Goal: Complete application form

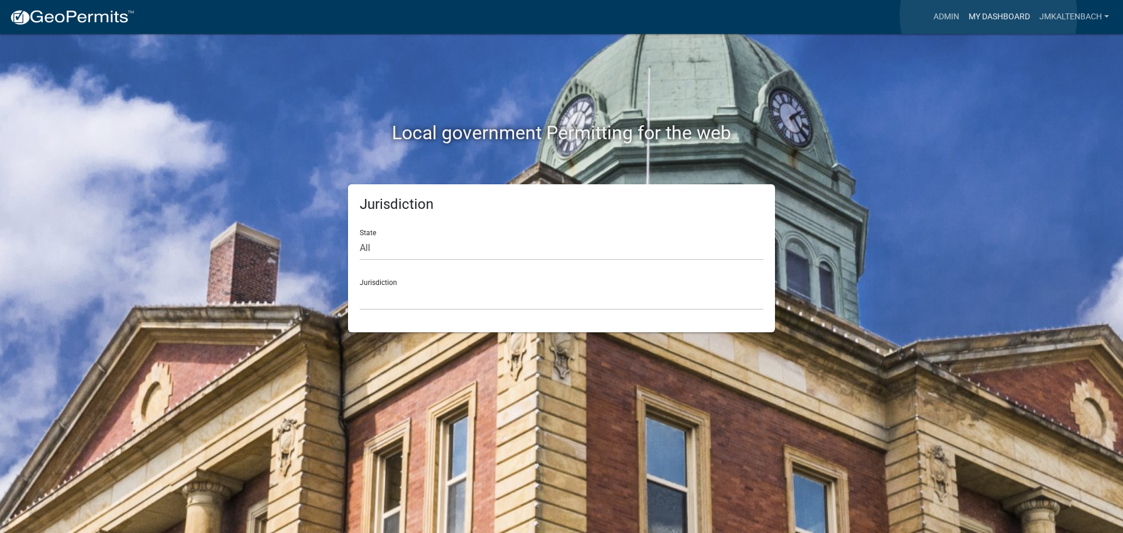
click at [988, 15] on link "My Dashboard" at bounding box center [999, 17] width 71 height 22
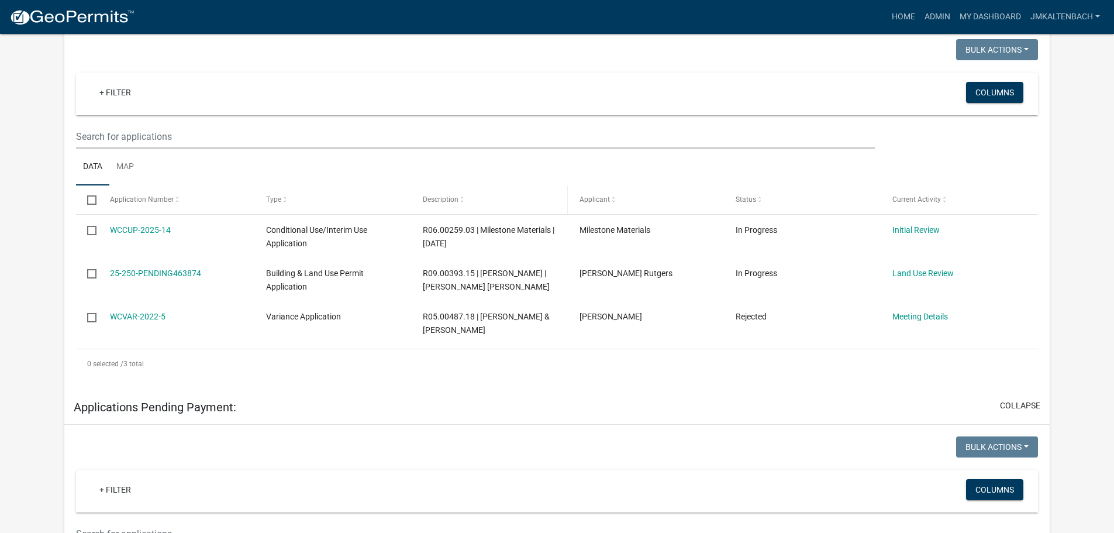
scroll to position [234, 0]
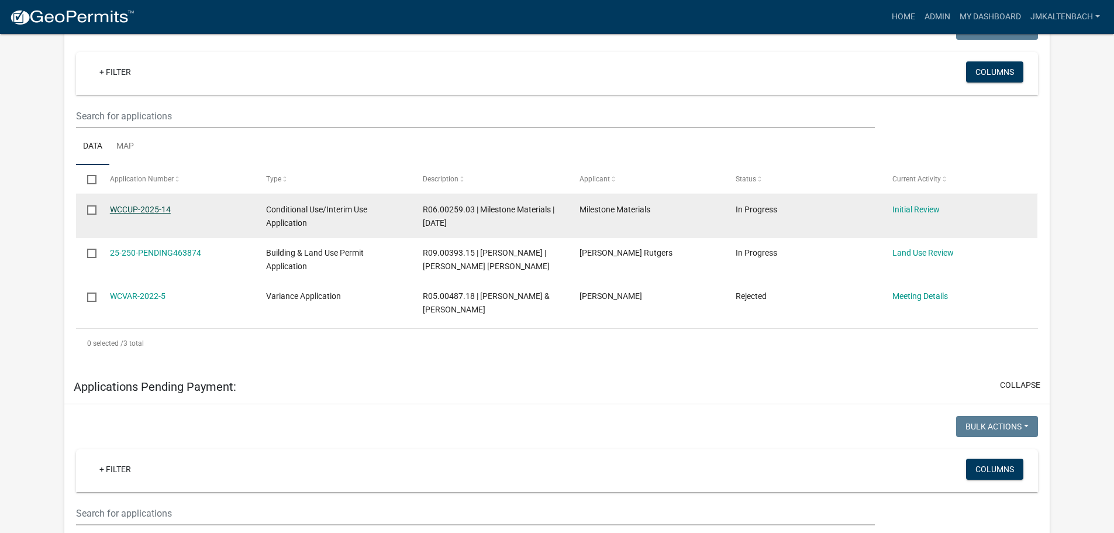
click at [142, 212] on link "WCCUP-2025-14" at bounding box center [140, 209] width 61 height 9
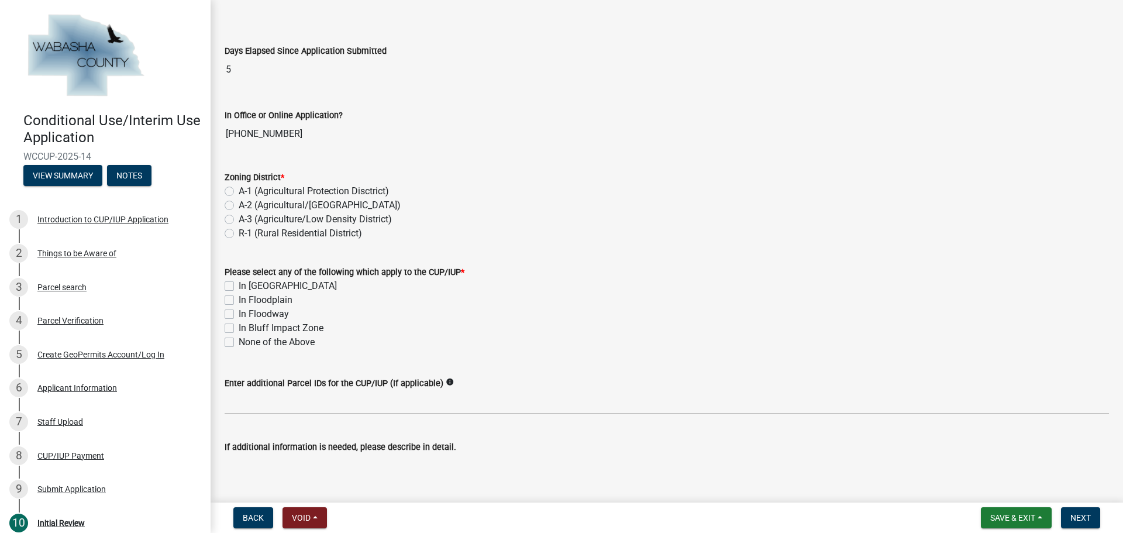
scroll to position [58, 0]
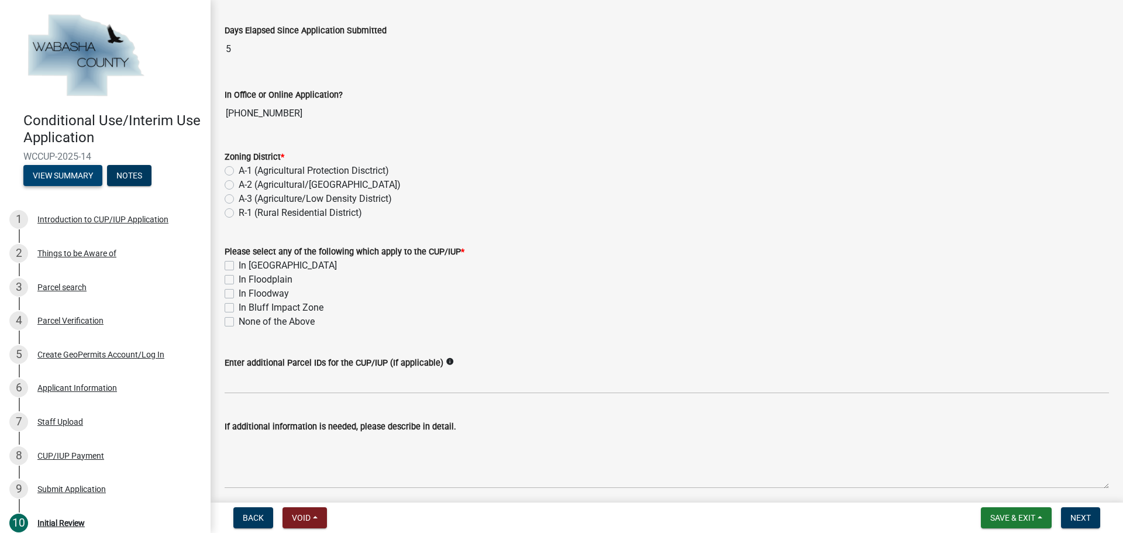
click at [50, 171] on button "View Summary" at bounding box center [62, 175] width 79 height 21
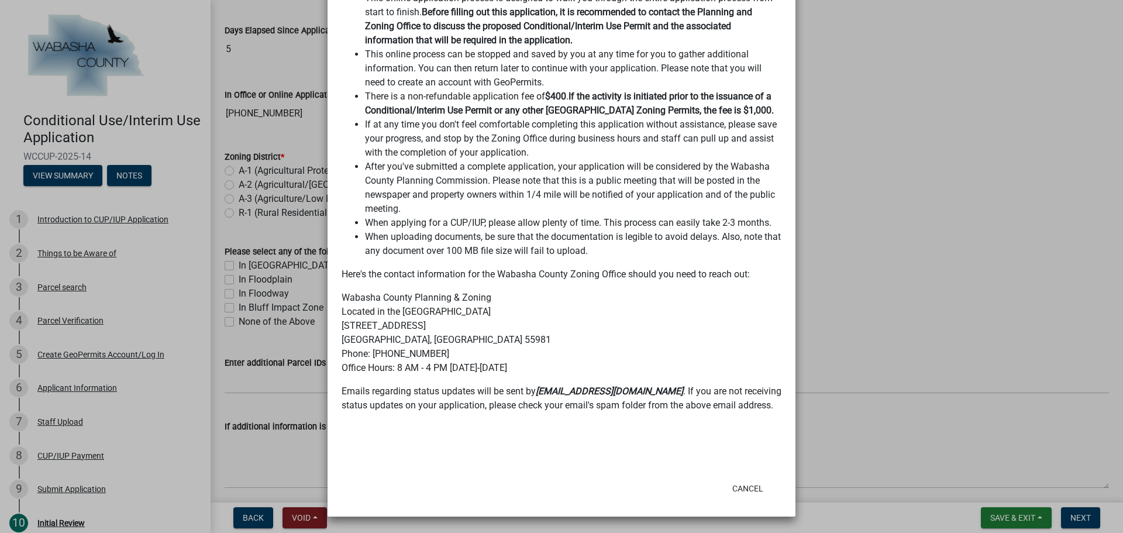
scroll to position [0, 0]
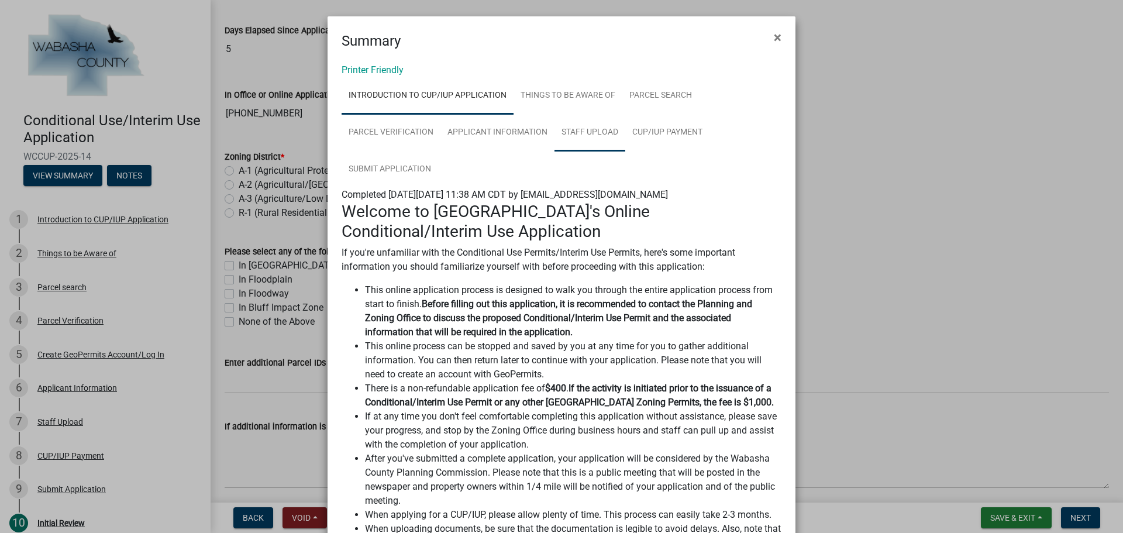
click at [599, 138] on link "Staff Upload" at bounding box center [589, 132] width 71 height 37
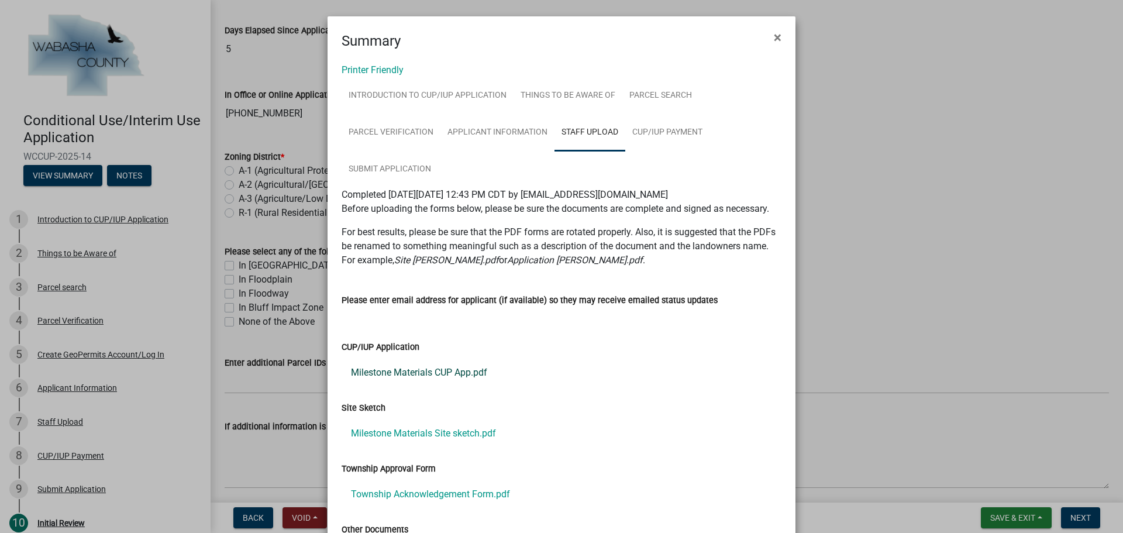
click at [454, 367] on link "Milestone Materials CUP App.pdf" at bounding box center [561, 372] width 440 height 28
click at [777, 32] on button "×" at bounding box center [777, 37] width 26 height 33
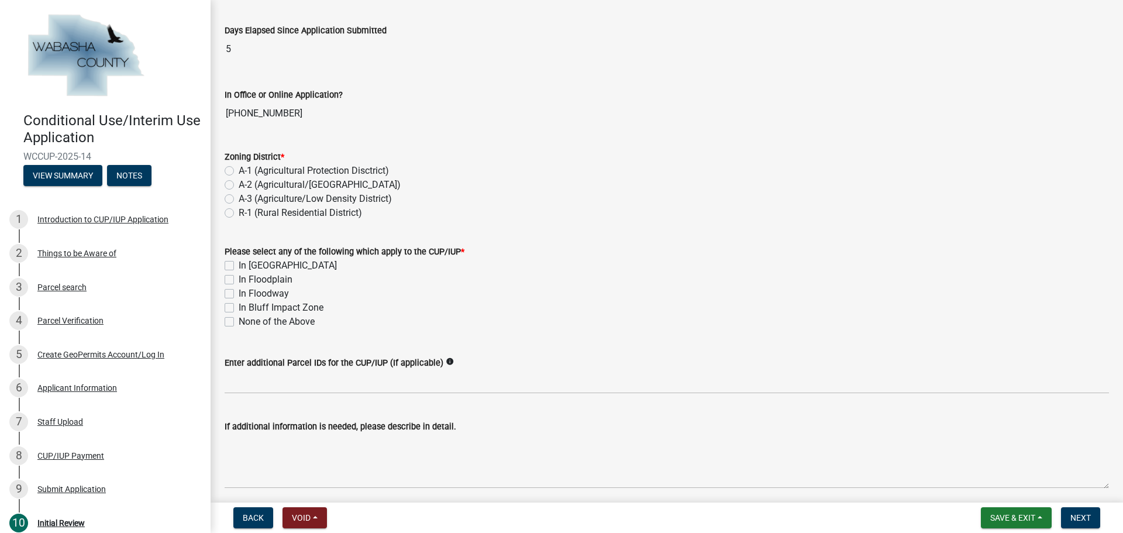
click at [239, 175] on label "A-1 (Agricultural Protection Disctrict)" at bounding box center [314, 171] width 150 height 14
click at [239, 171] on input "A-1 (Agricultural Protection Disctrict)" at bounding box center [243, 168] width 8 height 8
radio input "true"
click at [239, 323] on label "None of the Above" at bounding box center [277, 322] width 76 height 14
click at [239, 322] on input "None of the Above" at bounding box center [243, 319] width 8 height 8
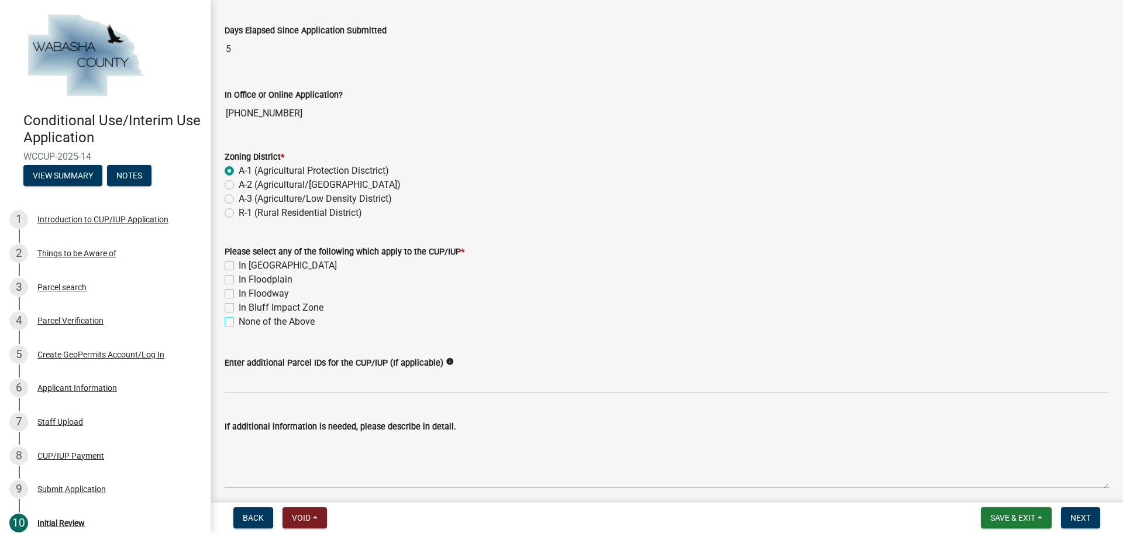
checkbox input "true"
checkbox input "false"
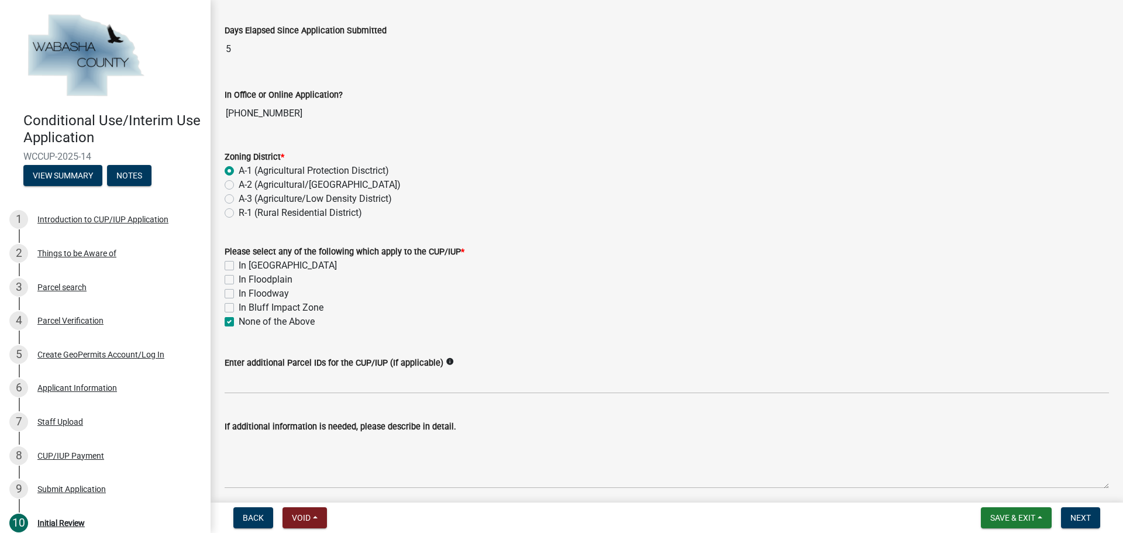
checkbox input "true"
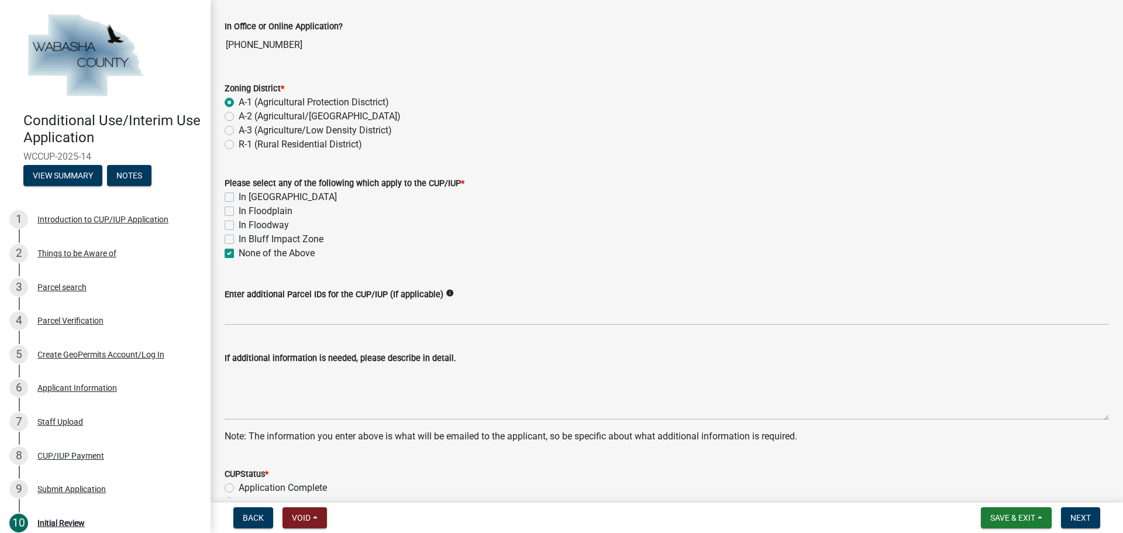
scroll to position [234, 0]
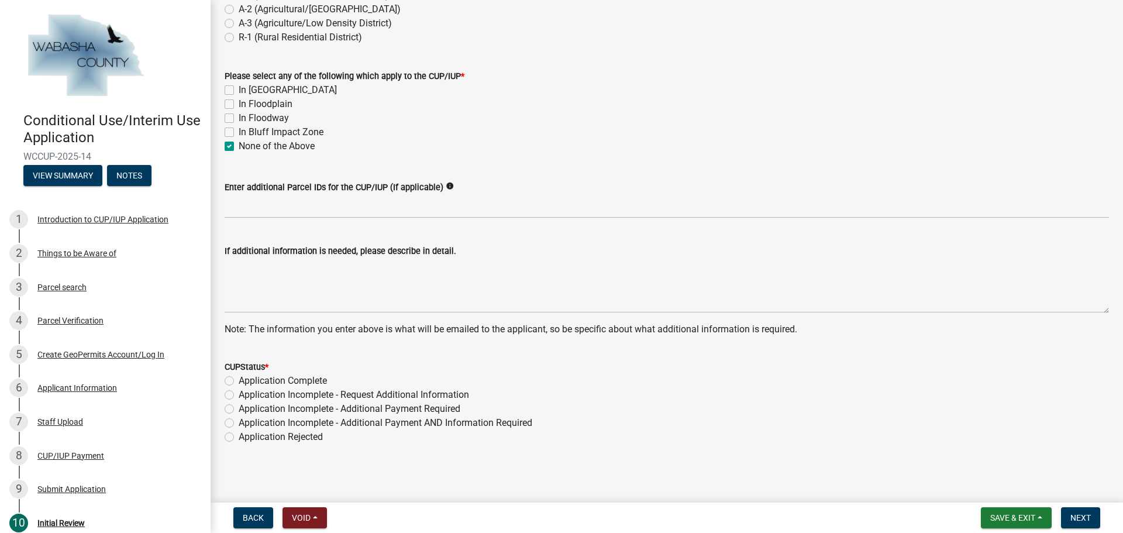
click at [239, 378] on label "Application Complete" at bounding box center [283, 381] width 88 height 14
click at [239, 378] on input "Application Complete" at bounding box center [243, 378] width 8 height 8
radio input "true"
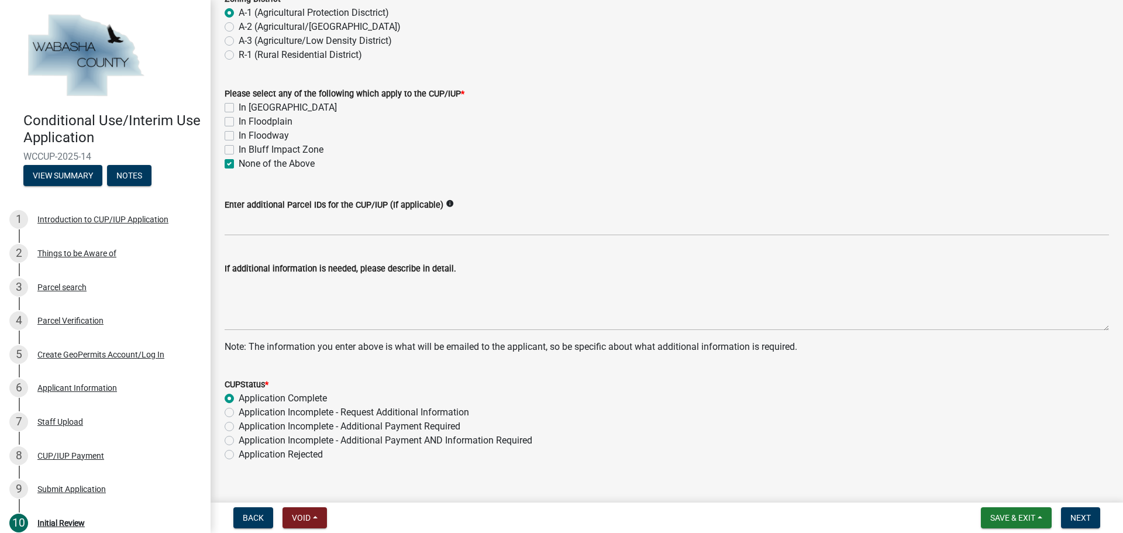
scroll to position [236, 0]
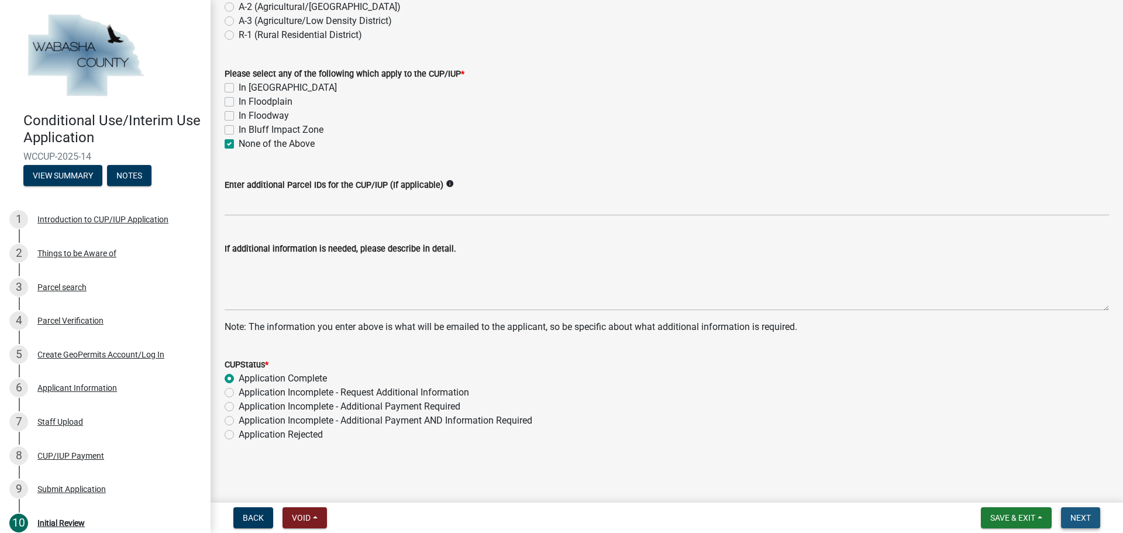
click at [1081, 515] on span "Next" at bounding box center [1080, 517] width 20 height 9
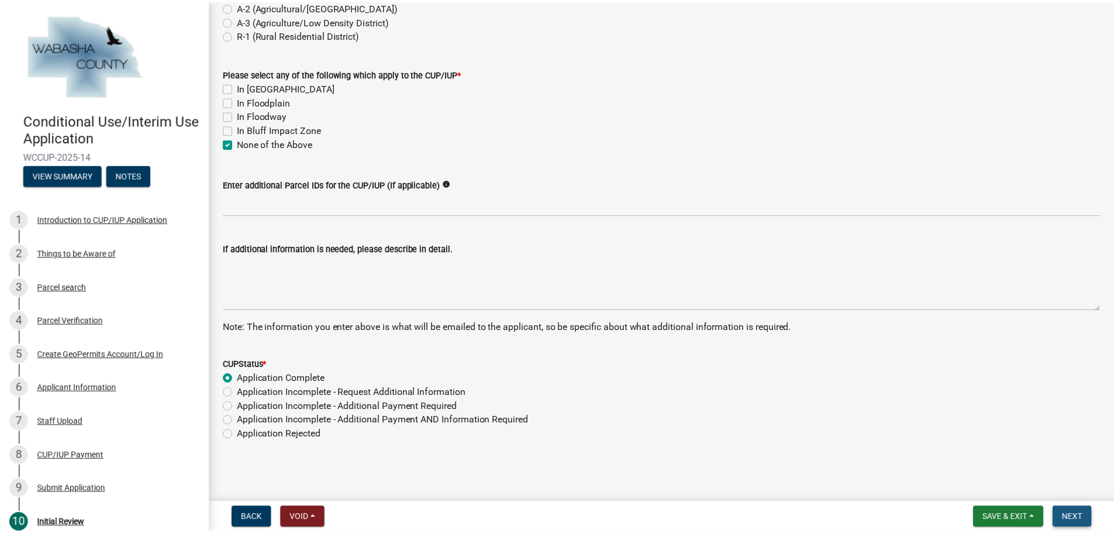
scroll to position [0, 0]
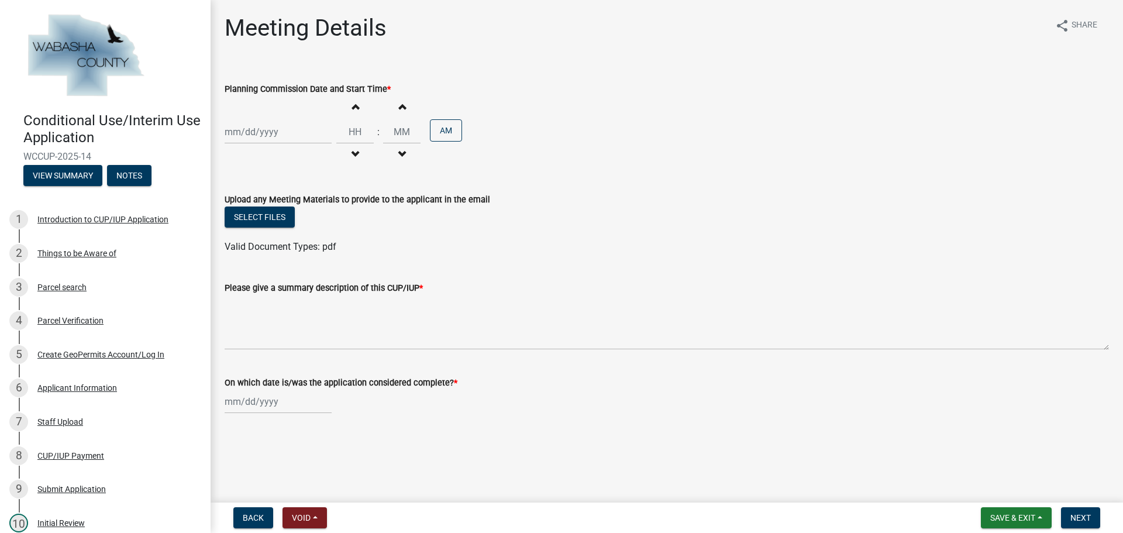
select select "8"
select select "2025"
click at [278, 405] on div "Jan Feb Mar Apr May Jun [DATE] [DATE] 2025 Mo Tu We Th Fr Sa Su 28 29 30 31 1 2…" at bounding box center [278, 401] width 107 height 24
click at [272, 337] on div "20" at bounding box center [273, 339] width 19 height 19
type input "[DATE]"
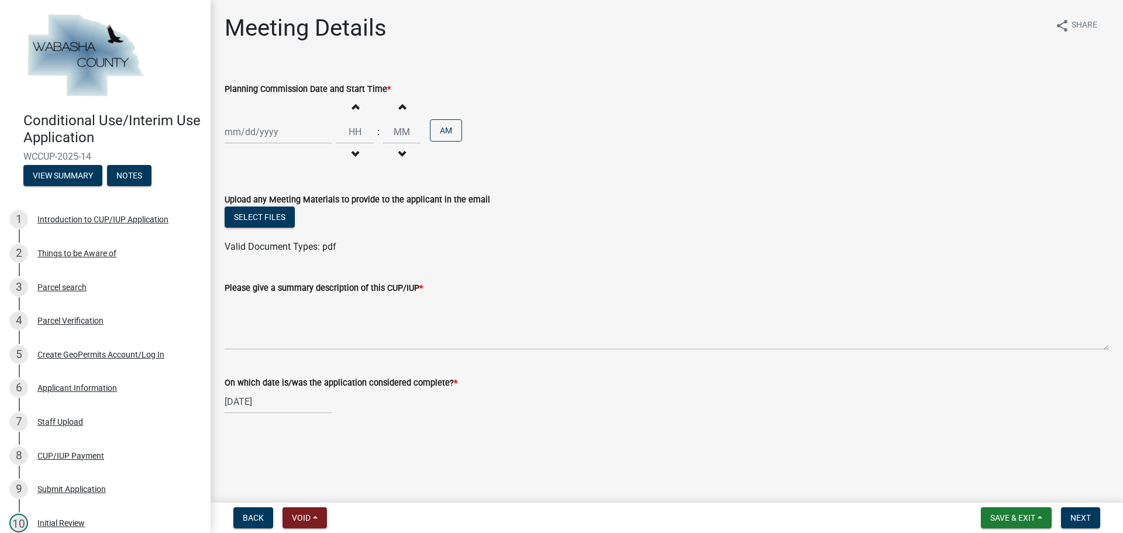
click at [285, 131] on div at bounding box center [278, 132] width 107 height 24
select select "8"
select select "2025"
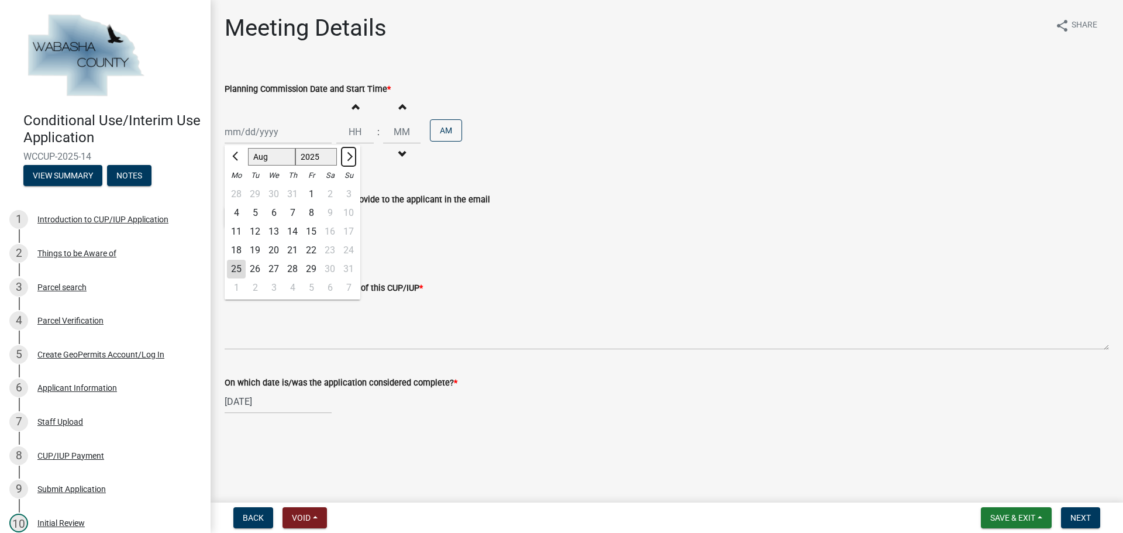
click at [350, 157] on span "Next month" at bounding box center [348, 156] width 9 height 9
select select "9"
click at [238, 250] on div "22" at bounding box center [236, 250] width 19 height 19
type input "[DATE]"
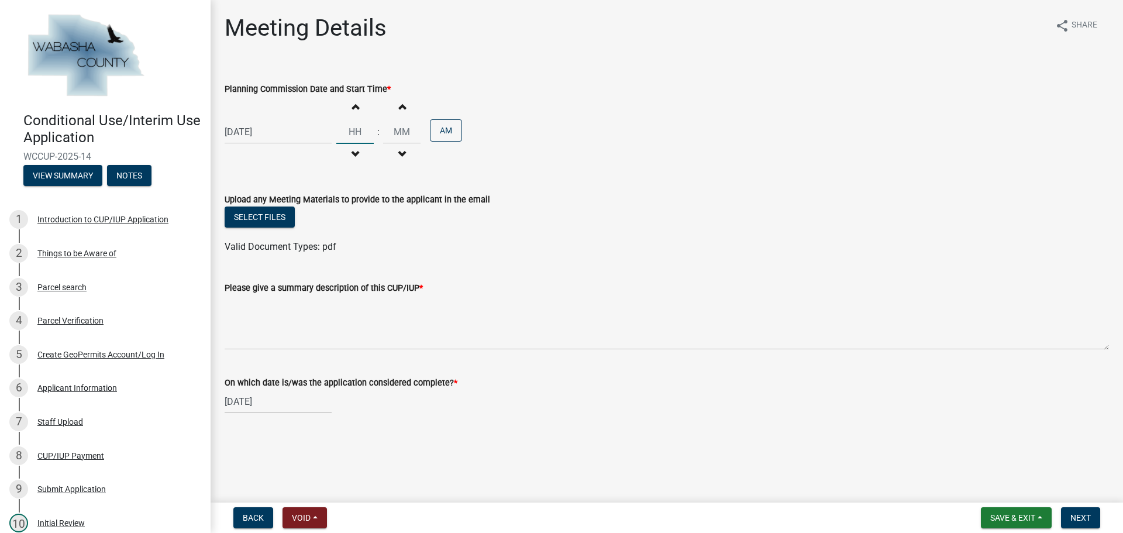
click at [354, 129] on input "Hours" at bounding box center [354, 132] width 37 height 24
type input "07"
type input "00"
click at [402, 130] on input "00" at bounding box center [401, 132] width 37 height 24
click at [437, 132] on button "AM" at bounding box center [446, 130] width 32 height 22
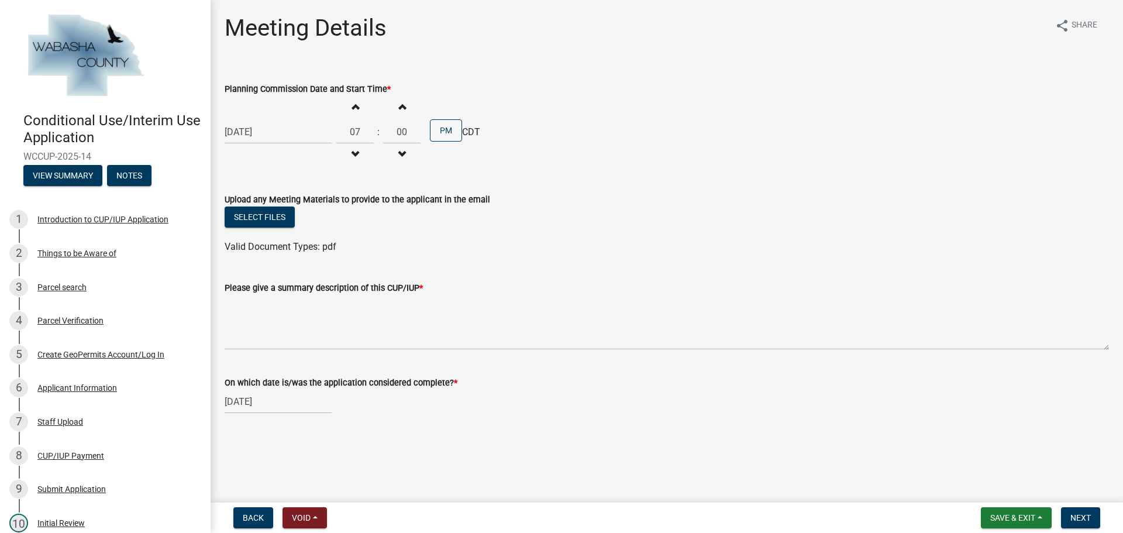
click at [513, 226] on div "Select files" at bounding box center [667, 218] width 884 height 24
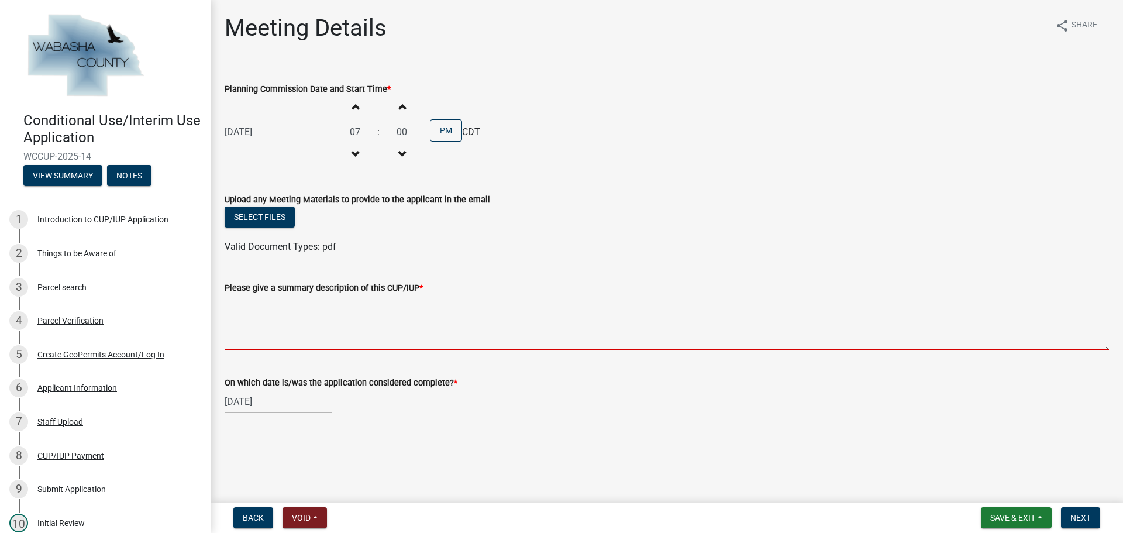
click at [265, 309] on textarea "Please give a summary description of this CUP/IUP *" at bounding box center [667, 322] width 884 height 55
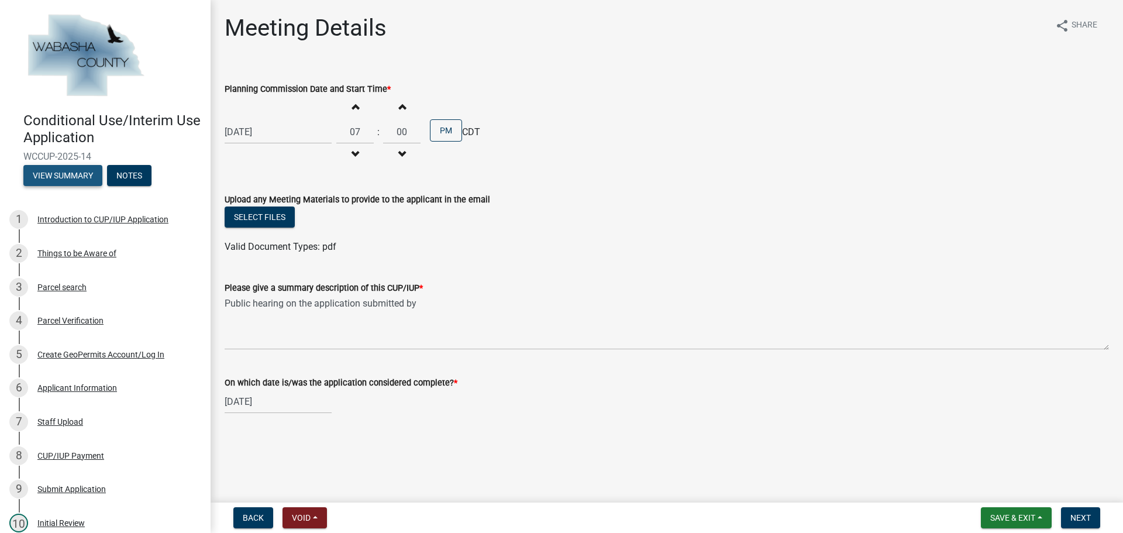
click at [43, 175] on button "View Summary" at bounding box center [62, 175] width 79 height 21
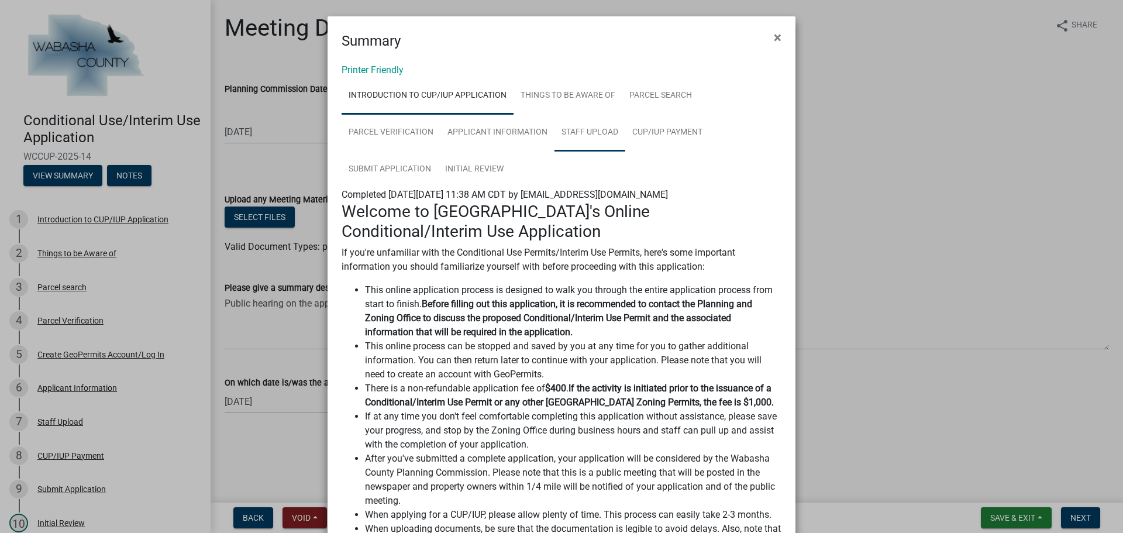
click at [591, 132] on link "Staff Upload" at bounding box center [589, 132] width 71 height 37
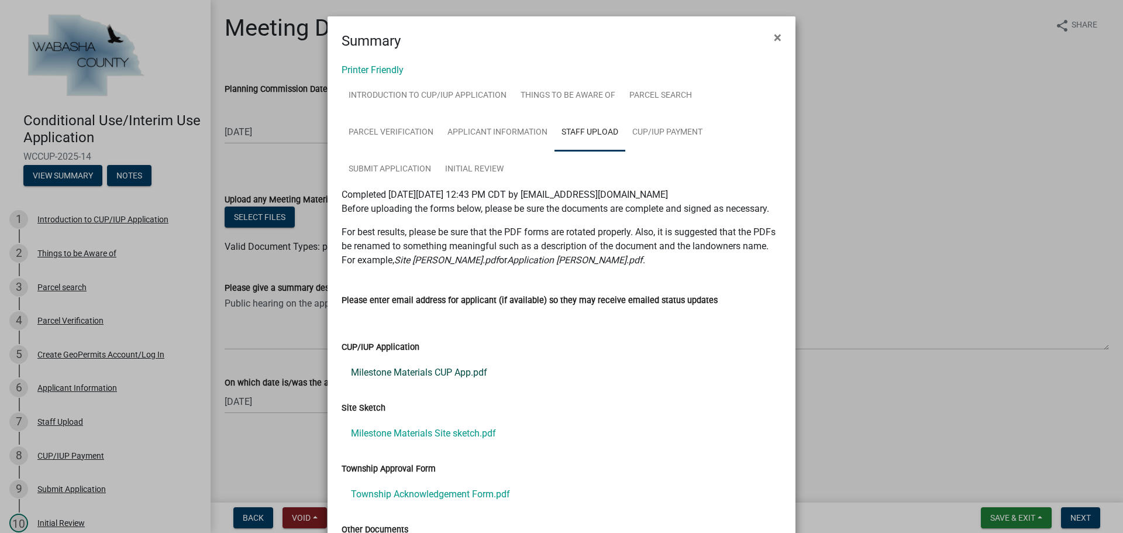
click at [433, 372] on link "Milestone Materials CUP App.pdf" at bounding box center [561, 372] width 440 height 28
click at [774, 36] on span "×" at bounding box center [778, 37] width 8 height 16
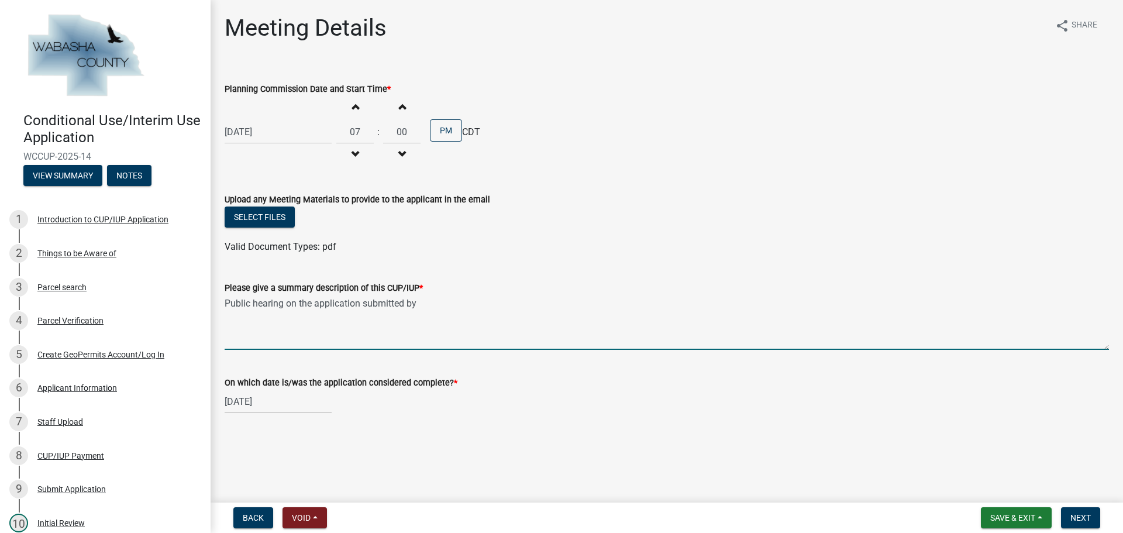
click at [432, 303] on textarea "Public hearing on the application submitted by" at bounding box center [667, 322] width 884 height 55
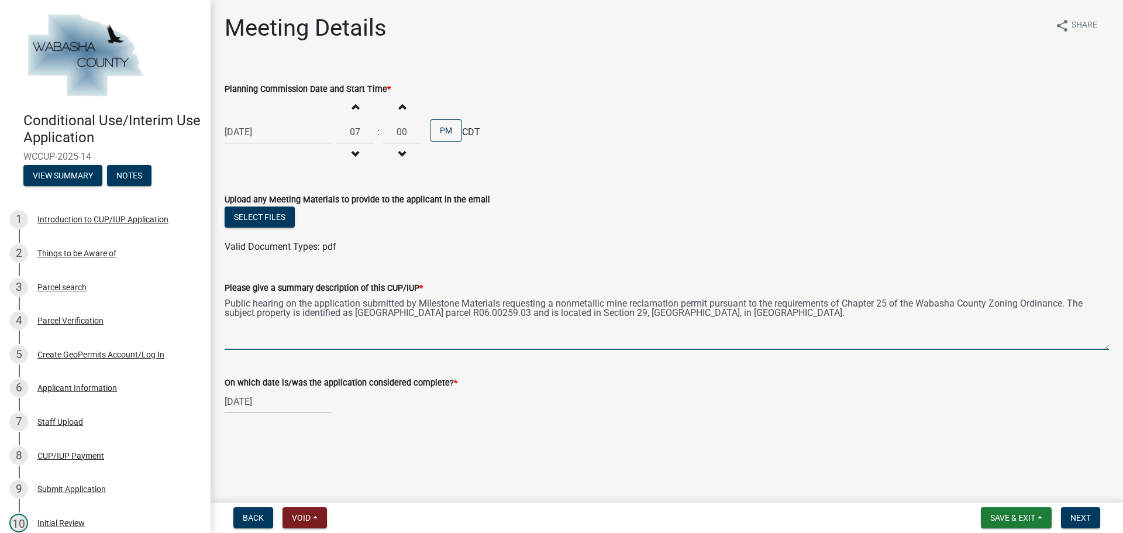
type textarea "Public hearing on the application submitted by Milestone Materials requesting a…"
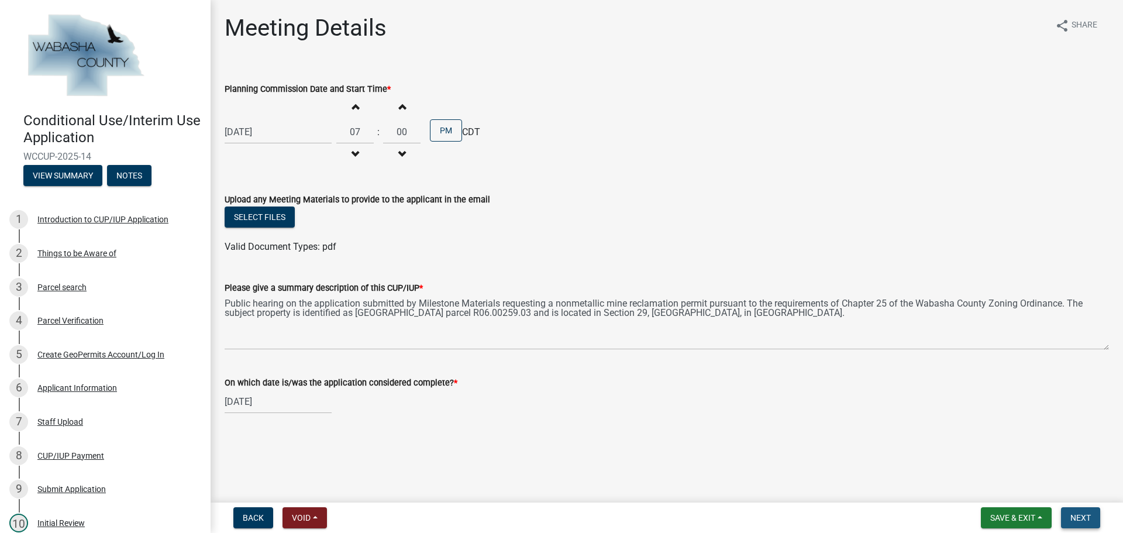
click at [1085, 517] on span "Next" at bounding box center [1080, 517] width 20 height 9
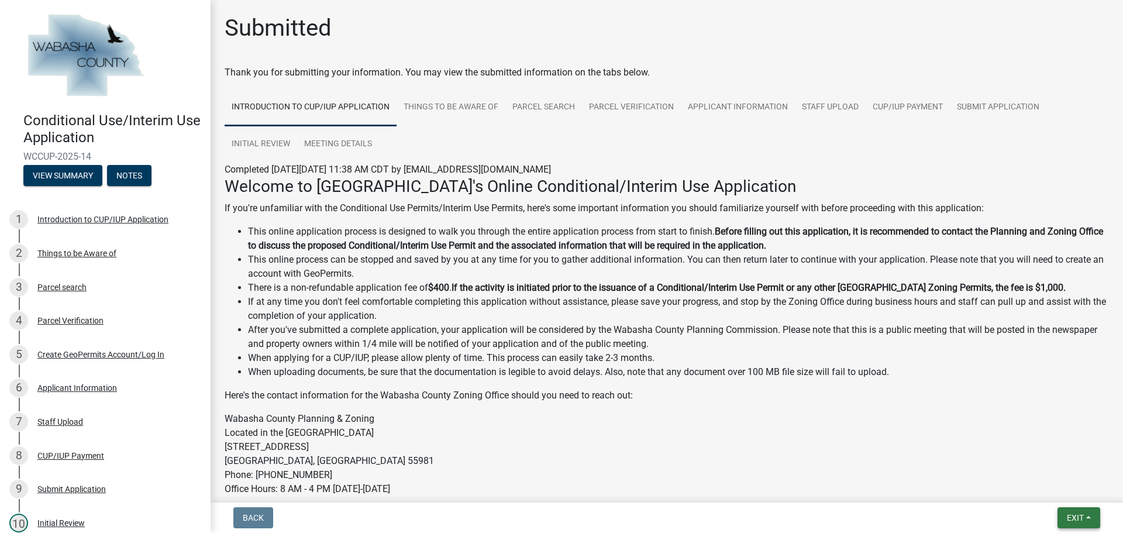
click at [1076, 520] on span "Exit" at bounding box center [1075, 517] width 17 height 9
click at [1045, 488] on button "Save & Exit" at bounding box center [1053, 487] width 94 height 28
